Goal: Find specific page/section: Find specific page/section

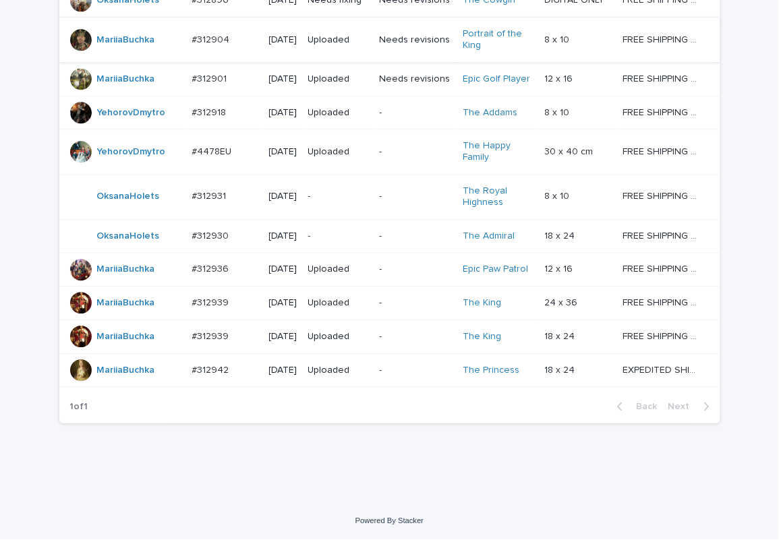
scroll to position [1030, 0]
